Goal: Find specific page/section

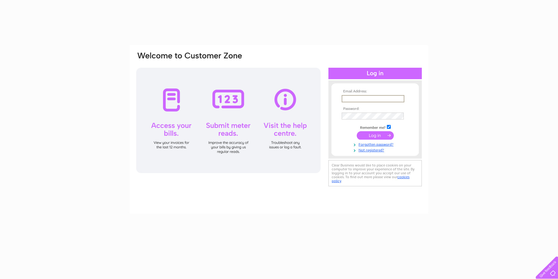
click at [353, 97] on input "text" at bounding box center [373, 98] width 63 height 7
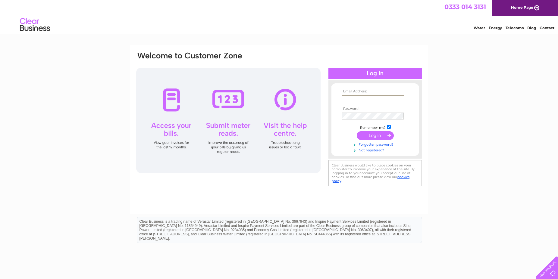
type input "accounts@digirati.com"
click at [377, 137] on input "submit" at bounding box center [375, 135] width 37 height 8
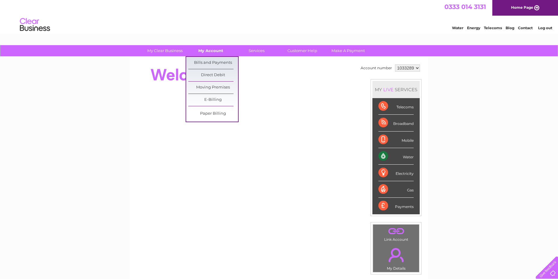
click at [217, 52] on link "My Account" at bounding box center [211, 50] width 50 height 11
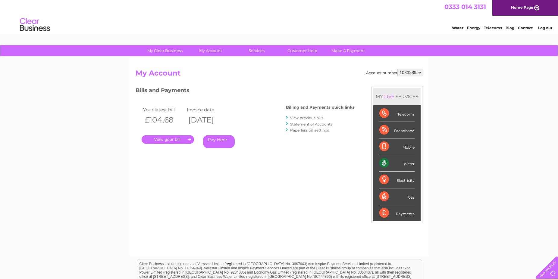
click at [174, 139] on link "." at bounding box center [168, 139] width 52 height 9
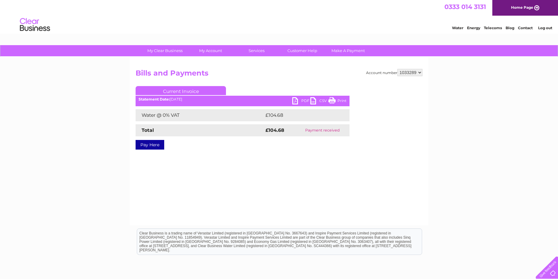
click at [302, 102] on link "PDF" at bounding box center [301, 101] width 18 height 9
